Goal: Information Seeking & Learning: Learn about a topic

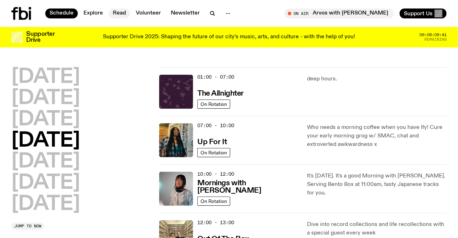
click at [126, 12] on link "Read" at bounding box center [120, 13] width 22 height 10
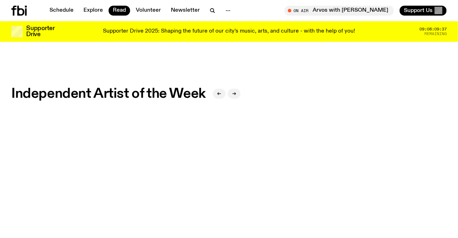
scroll to position [381, 0]
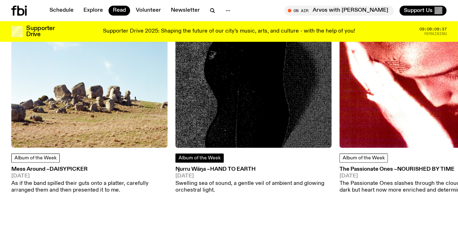
click at [208, 154] on link "Album of the Week" at bounding box center [199, 157] width 48 height 9
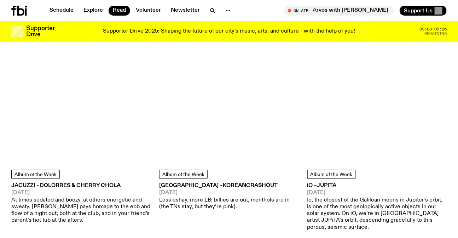
scroll to position [1827, 0]
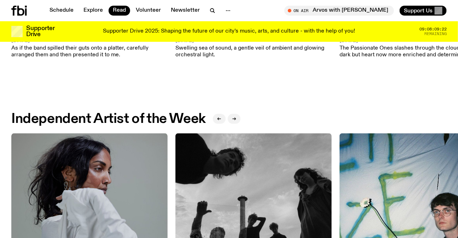
scroll to position [606, 0]
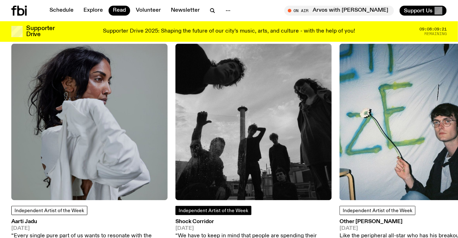
click at [228, 208] on span "Independent Artist of the Week" at bounding box center [214, 210] width 70 height 5
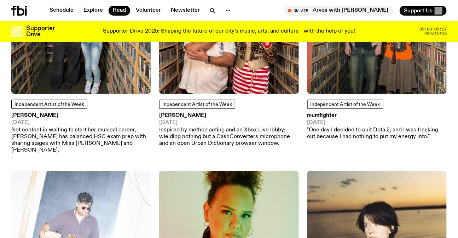
scroll to position [703, 0]
